Goal: Task Accomplishment & Management: Manage account settings

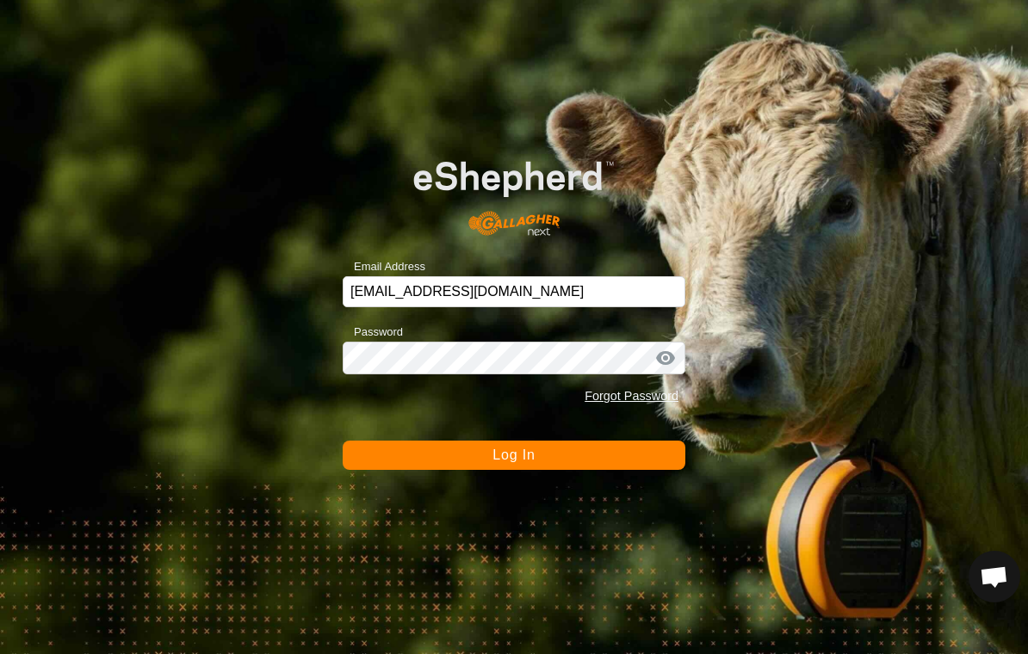
click at [526, 458] on span "Log In" at bounding box center [513, 455] width 42 height 15
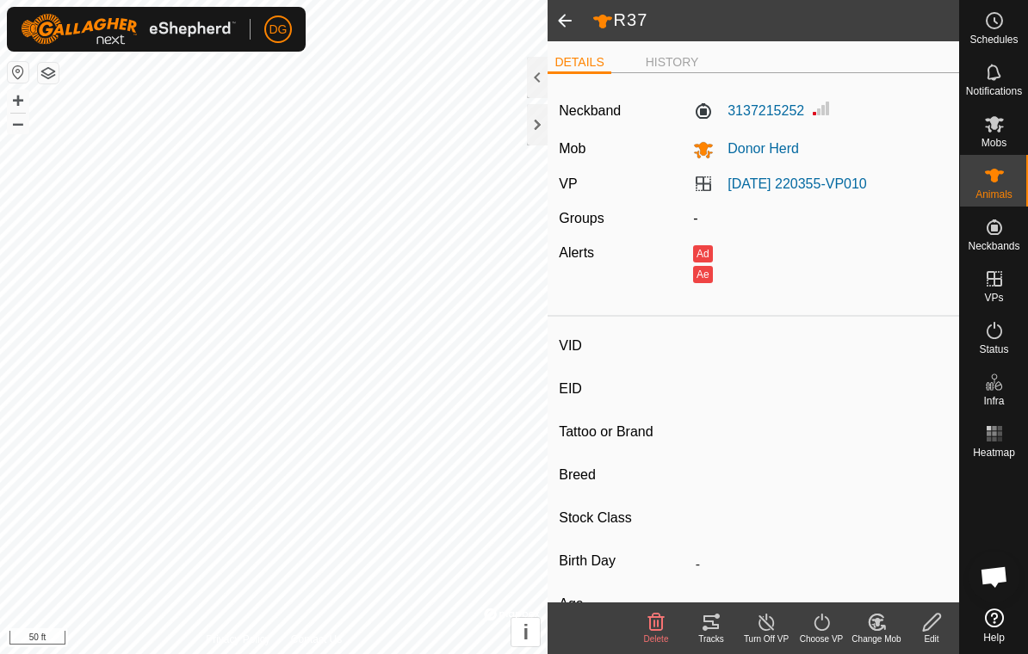
type input "R37"
type input "-"
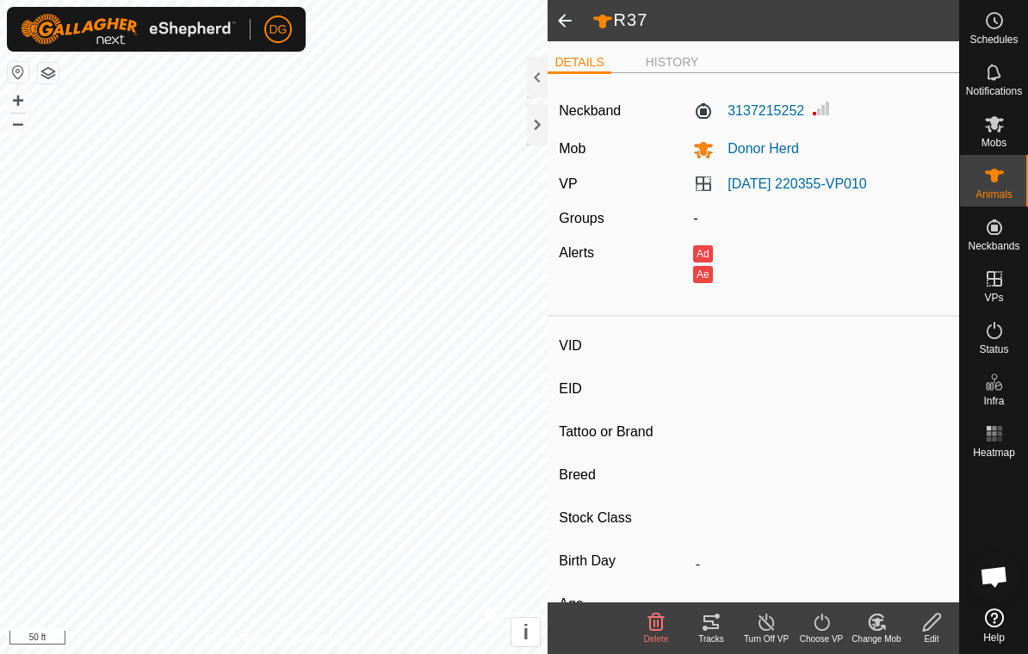
type input "0 kg"
type input "-"
click at [930, 628] on icon at bounding box center [931, 622] width 17 height 17
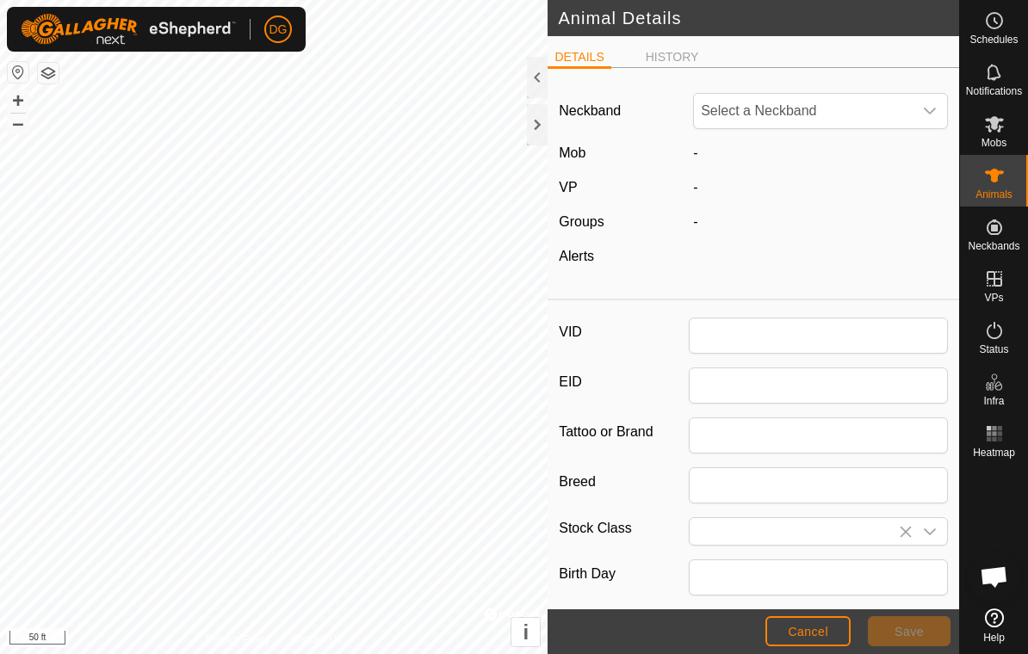
type input "R37"
type input "0"
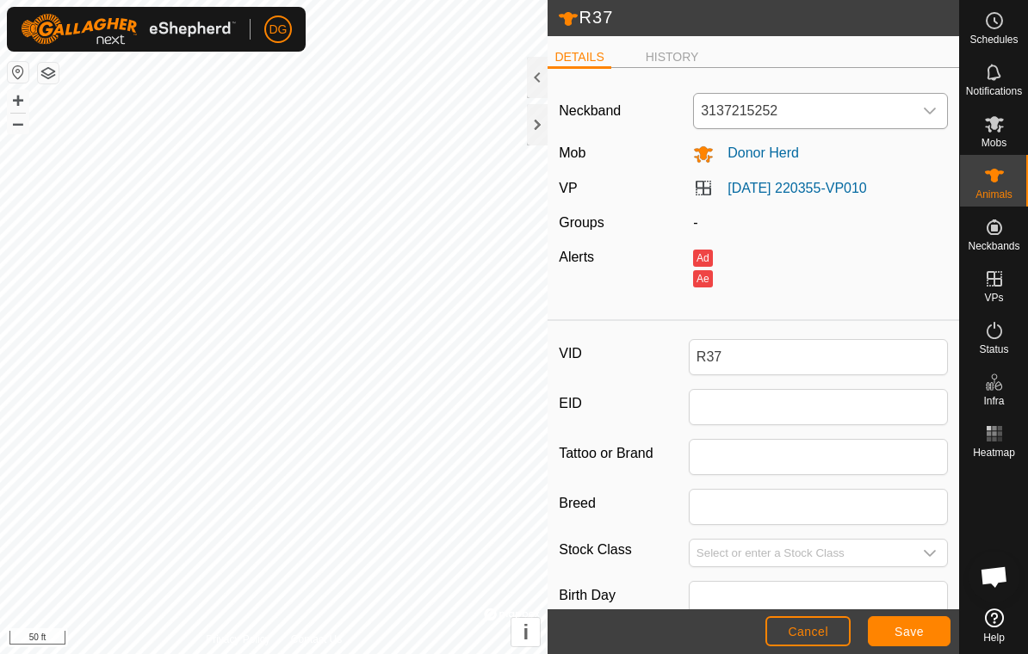
click at [895, 113] on span "3137215252" at bounding box center [803, 111] width 219 height 34
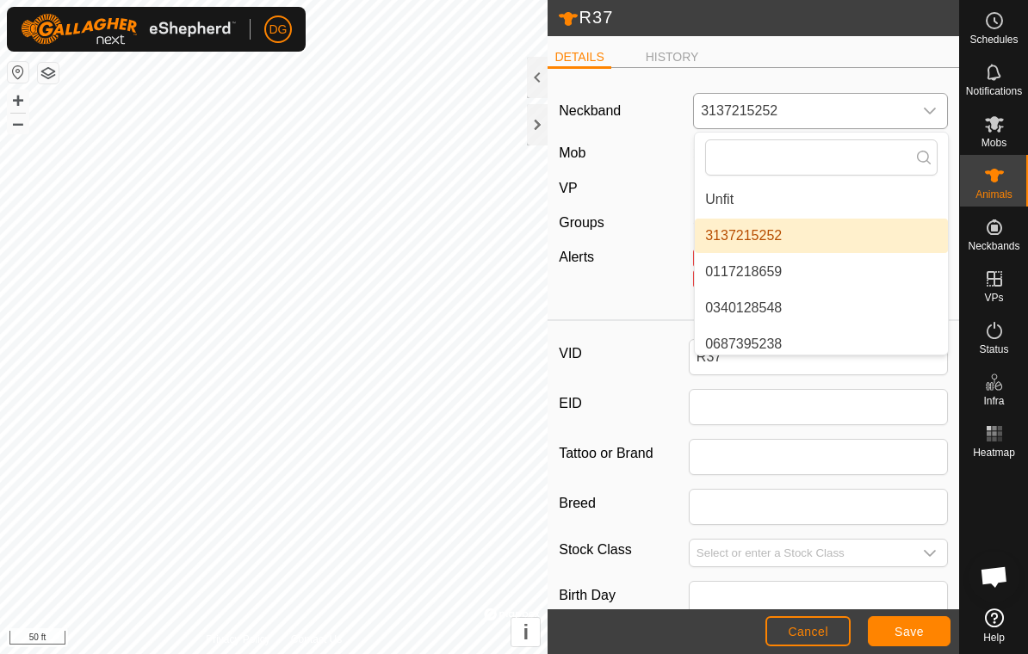
click at [861, 197] on li "Unfit" at bounding box center [821, 200] width 253 height 34
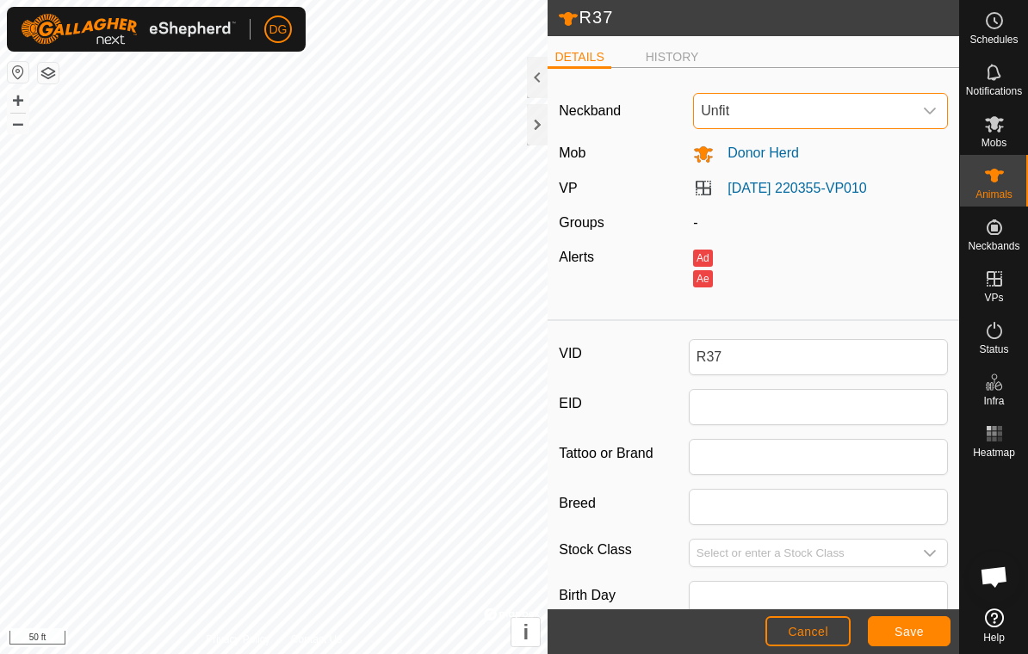
click at [912, 639] on span "Save" at bounding box center [909, 632] width 29 height 14
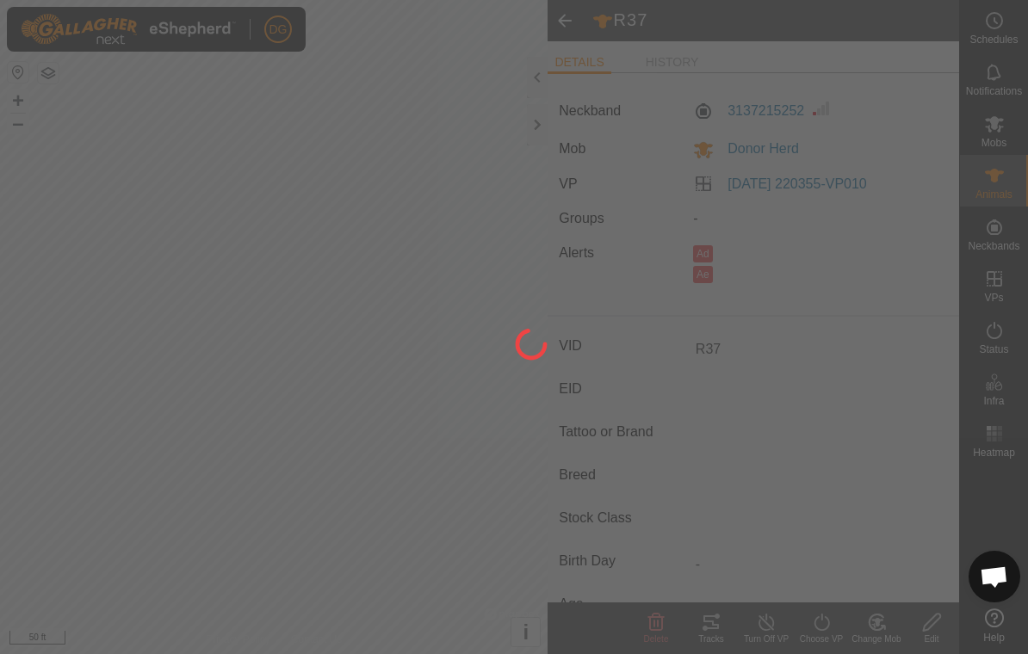
type input "-"
type input "0 kg"
type input "-"
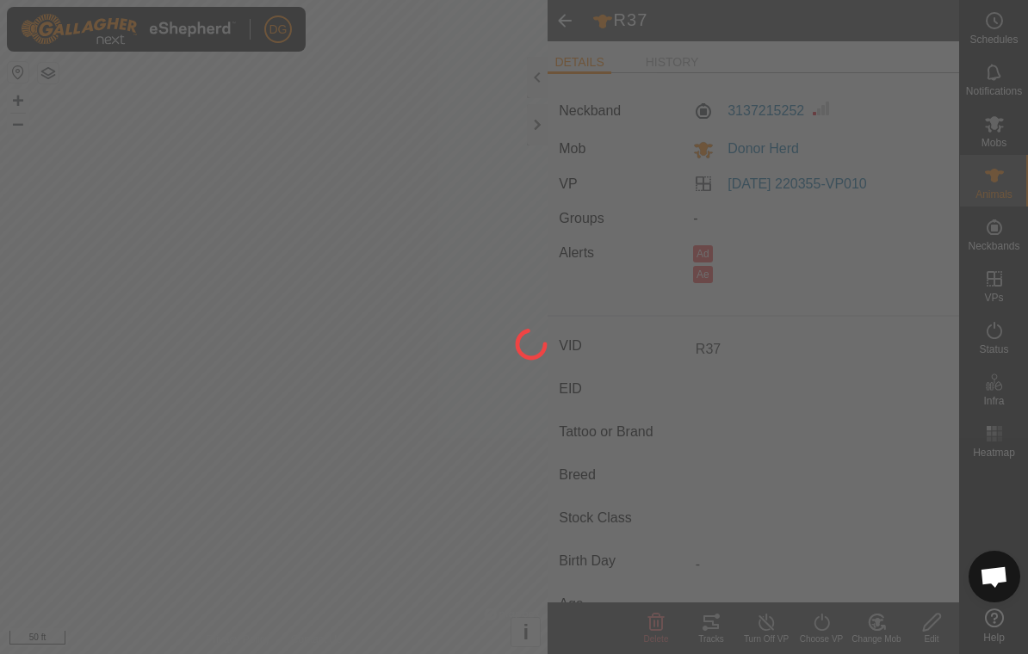
type input "-"
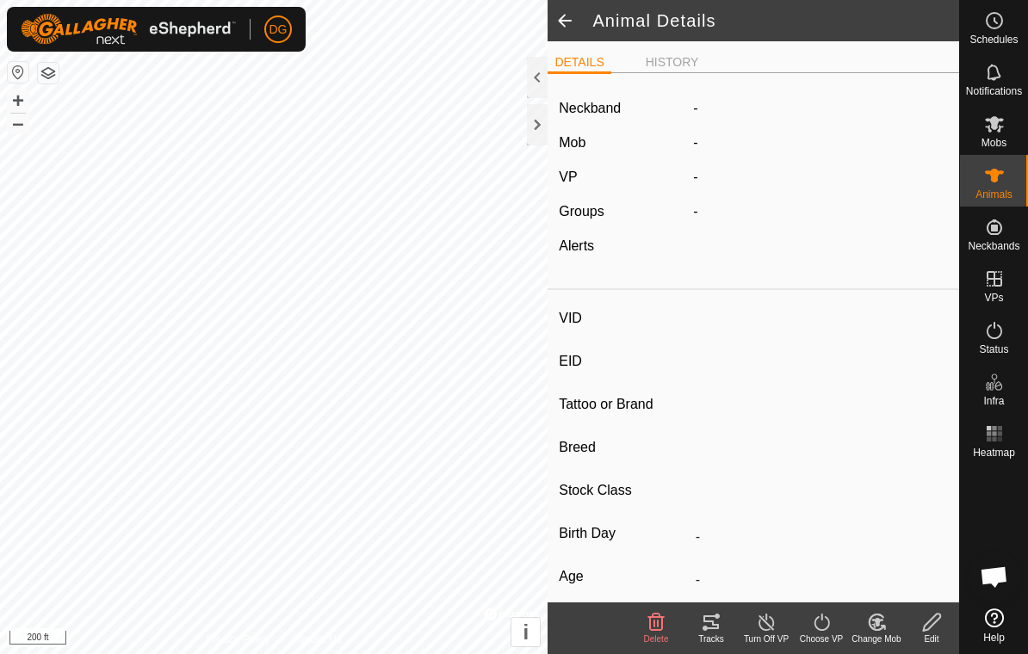
type input "24F1"
type input "-"
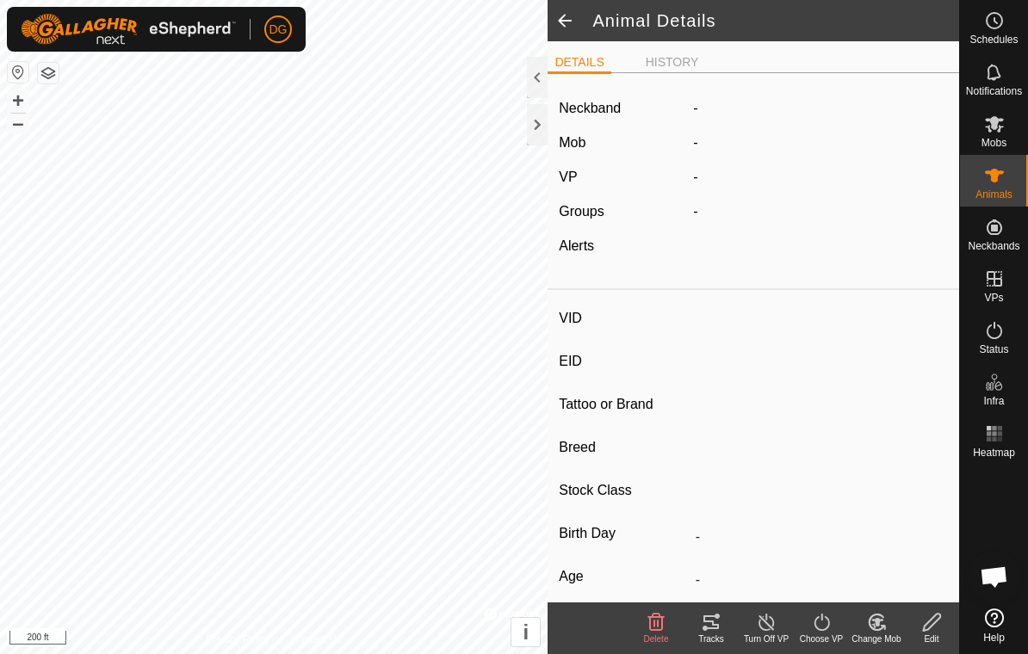
type input "0 kg"
type input "-"
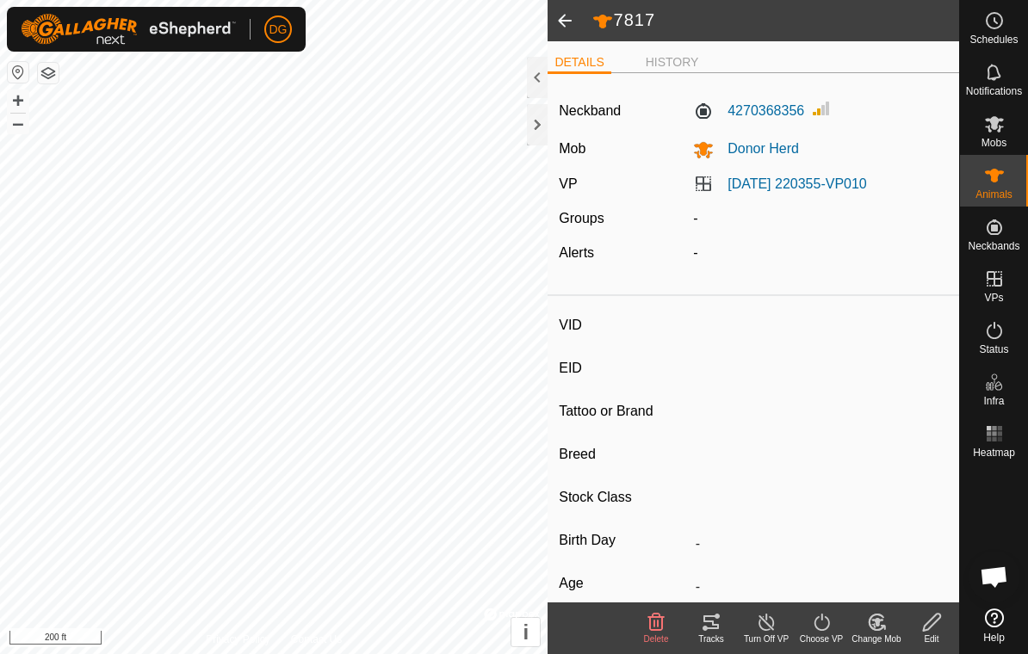
type input "7817"
type input "-"
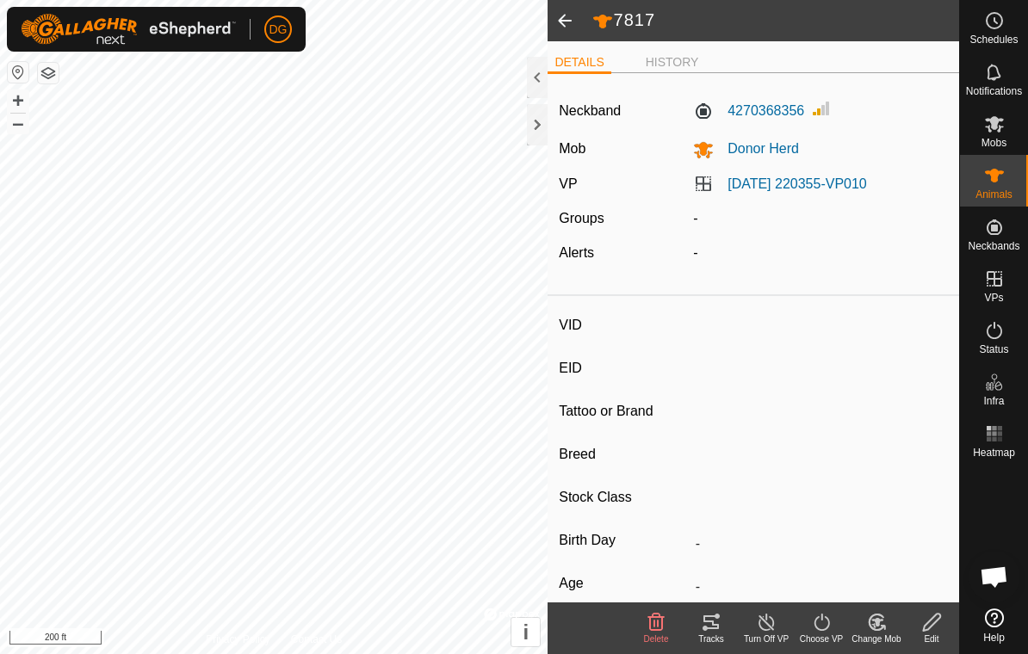
type input "0 kg"
type input "-"
click at [990, 36] on span "Schedules" at bounding box center [993, 39] width 48 height 10
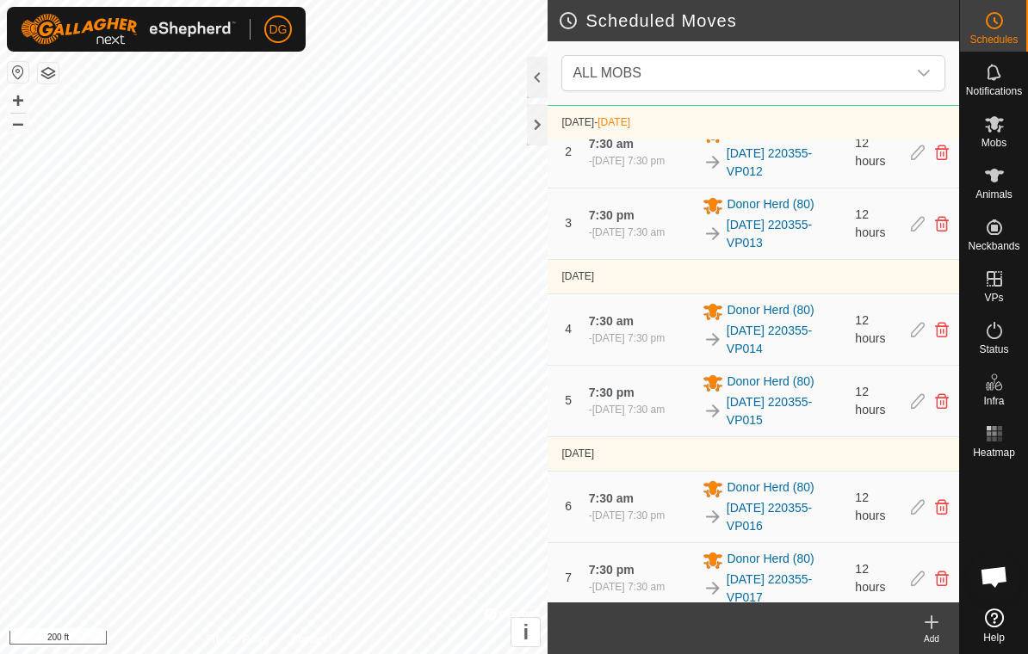
scroll to position [200, 0]
